Goal: Task Accomplishment & Management: Manage account settings

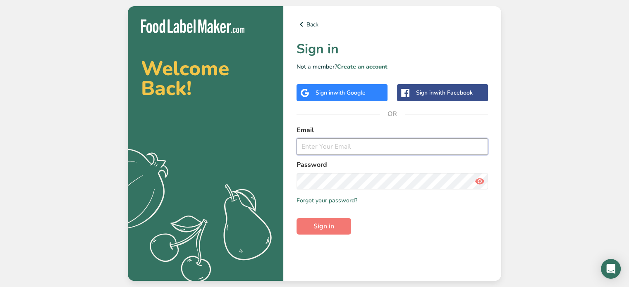
click at [351, 151] on input "email" at bounding box center [391, 147] width 191 height 17
type input "[PERSON_NAME][EMAIL_ADDRESS][DOMAIN_NAME]"
click at [332, 227] on span "Sign in" at bounding box center [323, 227] width 21 height 10
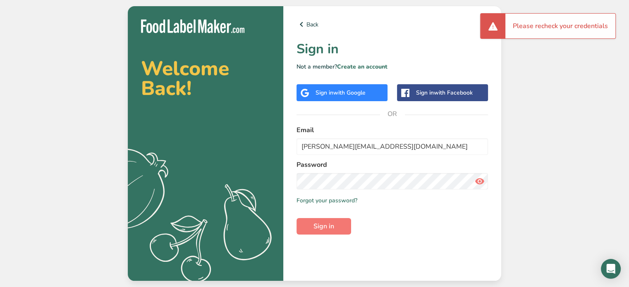
click at [483, 181] on icon at bounding box center [480, 181] width 10 height 15
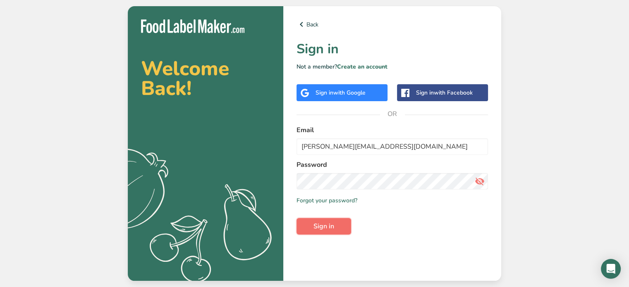
click at [328, 226] on span "Sign in" at bounding box center [323, 227] width 21 height 10
click at [296, 218] on button "Sign in" at bounding box center [323, 226] width 55 height 17
click at [319, 216] on form "Email [PERSON_NAME][EMAIL_ADDRESS][DOMAIN_NAME] Password Remember me Forgot you…" at bounding box center [391, 180] width 191 height 110
click at [321, 222] on span "Sign in" at bounding box center [323, 227] width 21 height 10
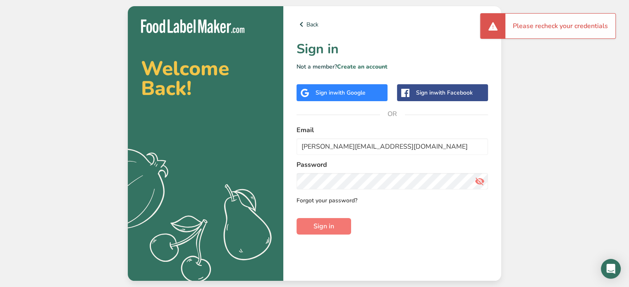
click at [321, 202] on link "Forgot your password?" at bounding box center [326, 200] width 61 height 9
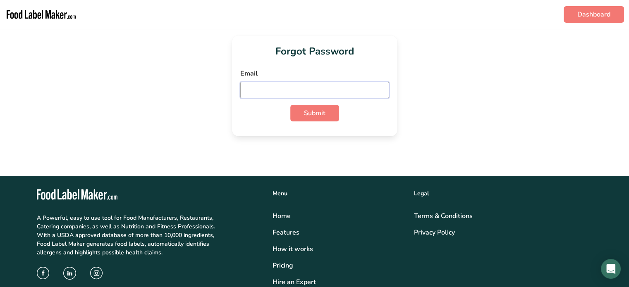
click at [295, 94] on input "email" at bounding box center [314, 90] width 149 height 17
click at [225, 278] on div ".a-20{fill:#fff;} A Powerful, easy to use tool for Food Manufacturers, Restaura…" at bounding box center [150, 274] width 236 height 181
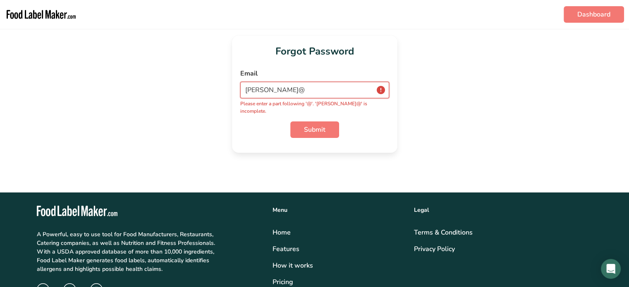
click at [296, 84] on input "[PERSON_NAME]@" at bounding box center [314, 90] width 149 height 17
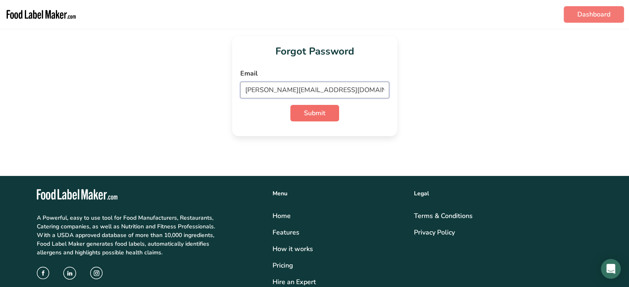
type input "[PERSON_NAME][EMAIL_ADDRESS][DOMAIN_NAME]"
click at [314, 110] on span "Submit" at bounding box center [315, 113] width 22 height 10
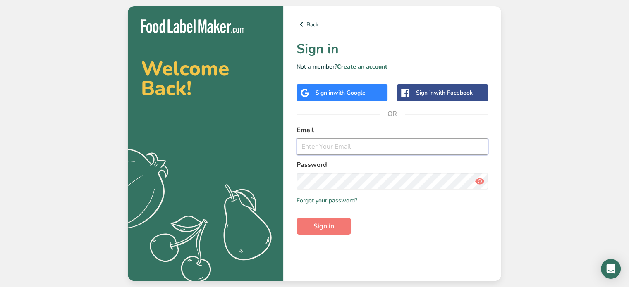
click at [312, 144] on input "email" at bounding box center [391, 147] width 191 height 17
type input "[EMAIL_ADDRESS][DOMAIN_NAME]"
click at [314, 222] on span "Sign in" at bounding box center [323, 227] width 21 height 10
click at [346, 199] on link "Forgot your password?" at bounding box center [326, 200] width 61 height 9
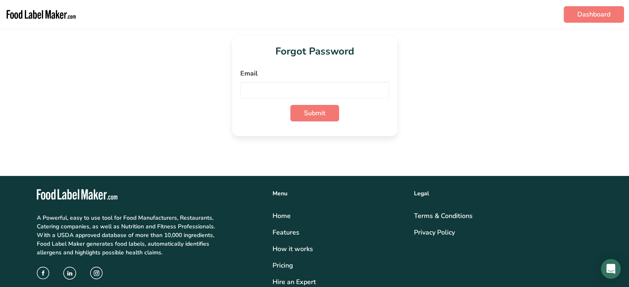
click at [502, 133] on div "Forgot Password Email Submit" at bounding box center [314, 86] width 602 height 101
